Goal: Task Accomplishment & Management: Complete application form

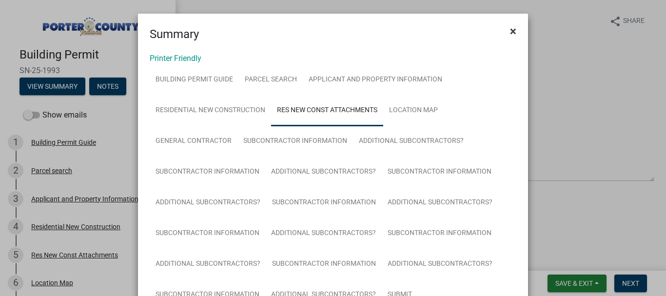
click at [510, 30] on span "×" at bounding box center [513, 31] width 6 height 14
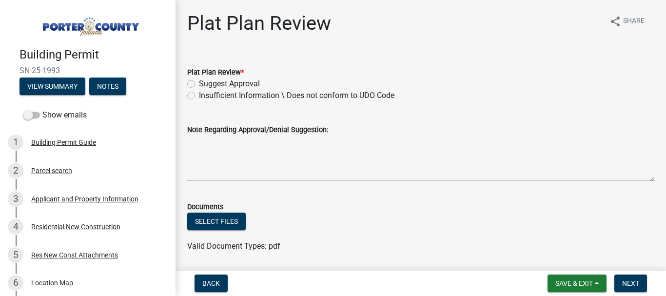
click at [199, 97] on label "Insufficient Information \ Does not conform to UDO Code" at bounding box center [297, 96] width 196 height 12
click at [199, 96] on input "Insufficient Information \ Does not conform to UDO Code" at bounding box center [202, 93] width 6 height 6
radio input "true"
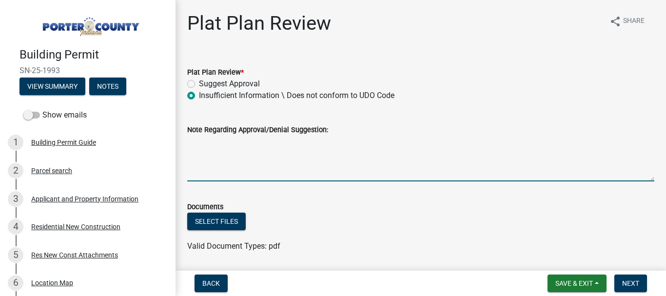
click at [191, 143] on textarea "Note Regarding Approval/Denial Suggestion:" at bounding box center [420, 159] width 467 height 46
type textarea "[DATE] RETURN for info Description in question"
click at [237, 218] on button "Select files" at bounding box center [216, 222] width 59 height 18
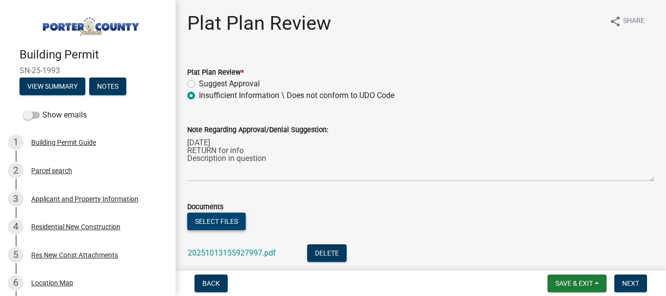
scroll to position [98, 0]
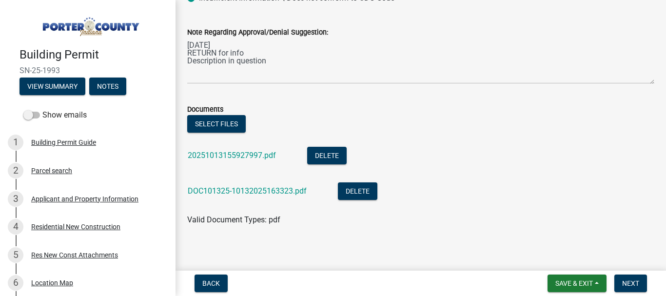
drag, startPoint x: 271, startPoint y: 193, endPoint x: 333, endPoint y: 223, distance: 69.1
click at [333, 223] on div "Valid Document Types: pdf" at bounding box center [421, 220] width 482 height 12
click at [585, 284] on span "Save & Exit" at bounding box center [574, 283] width 38 height 8
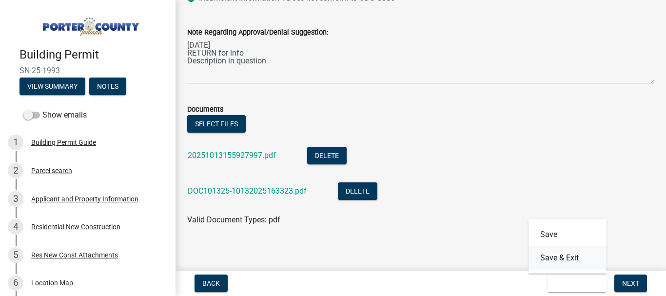
click at [562, 258] on button "Save & Exit" at bounding box center [568, 257] width 78 height 23
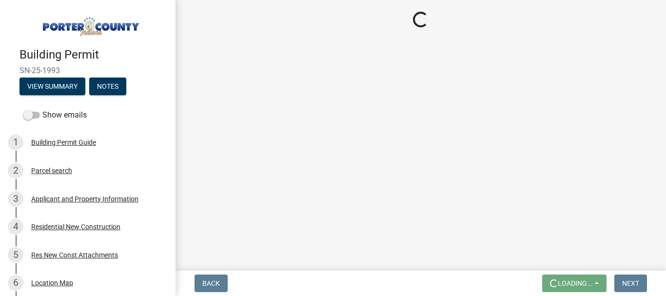
scroll to position [0, 0]
